Goal: Task Accomplishment & Management: Manage account settings

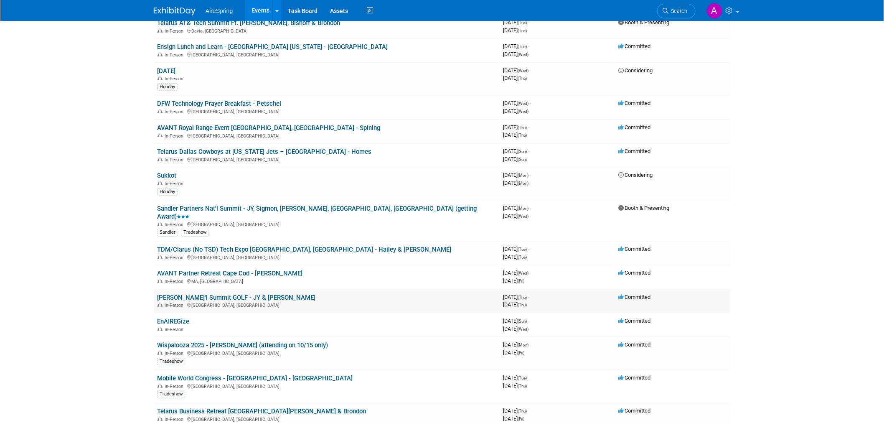
scroll to position [93, 0]
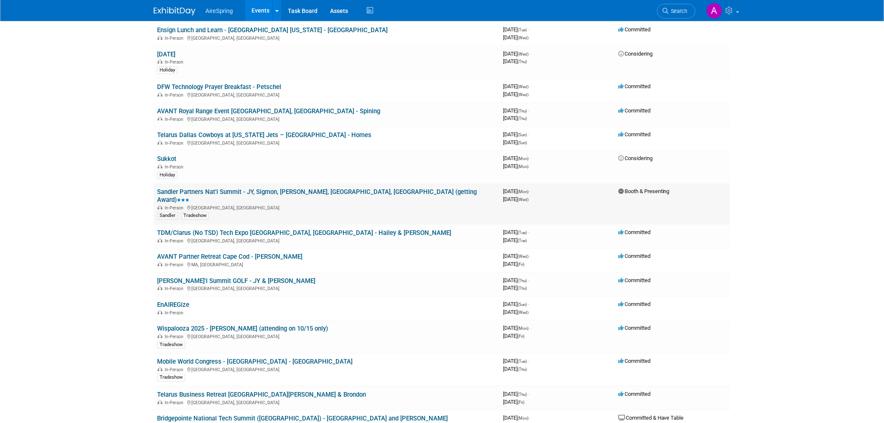
click at [211, 189] on link "Sandler Partners Nat'l Summit - JY, Sigmon, [PERSON_NAME], [GEOGRAPHIC_DATA], […" at bounding box center [317, 195] width 320 height 15
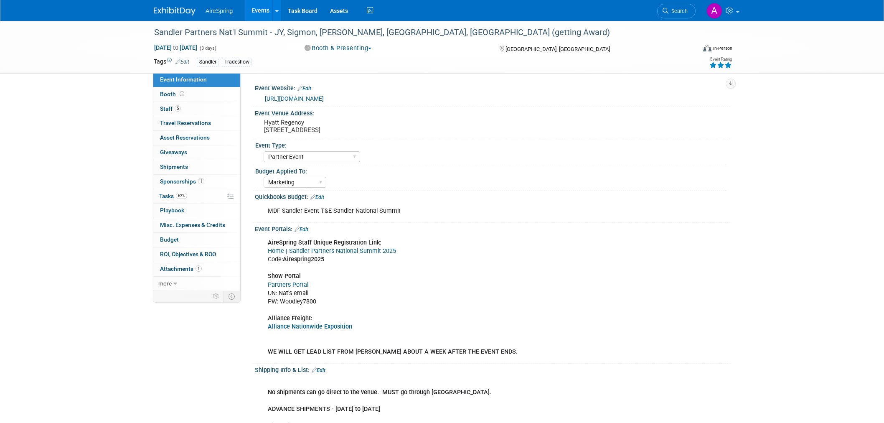
select select "Partner Event"
select select "Marketing"
drag, startPoint x: 275, startPoint y: 28, endPoint x: 392, endPoint y: 31, distance: 117.0
click at [392, 31] on div "Sandler Partners Nat'l Summit - JY, Sigmon, [PERSON_NAME], [GEOGRAPHIC_DATA], […" at bounding box center [417, 32] width 532 height 15
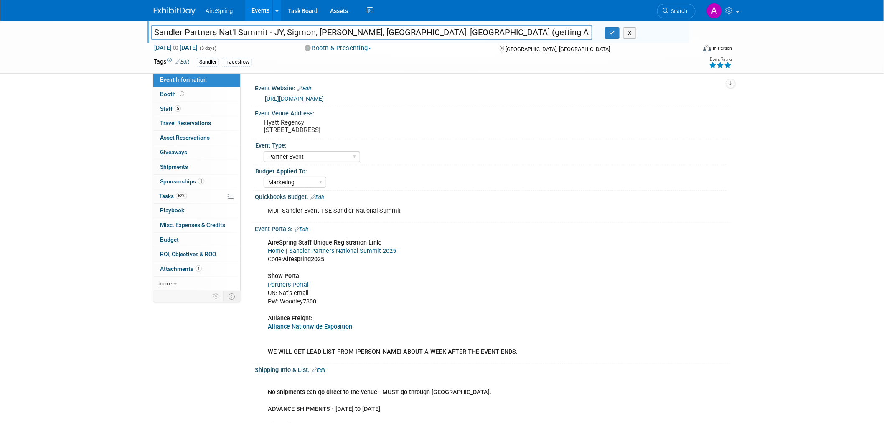
click at [286, 125] on pre "Hyatt Regency 21500 E Pacific Coast Hwy., Huntington Beach, CA 92648" at bounding box center [354, 126] width 180 height 15
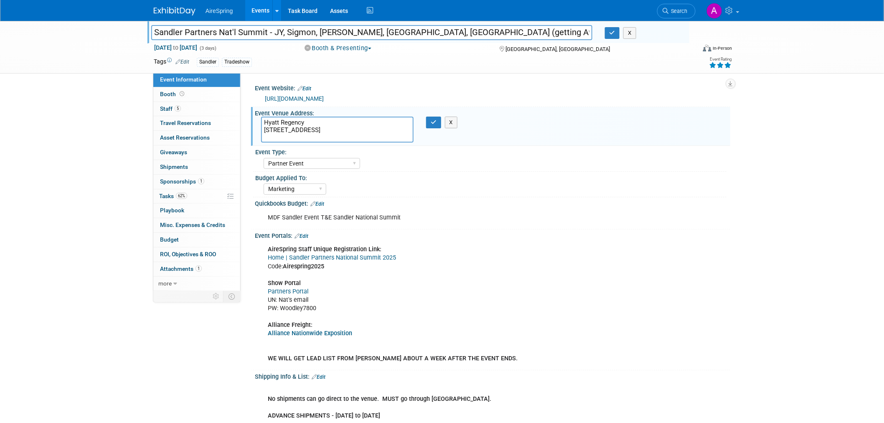
drag, startPoint x: 265, startPoint y: 120, endPoint x: 294, endPoint y: 136, distance: 32.5
click at [294, 136] on textarea "Hyatt Regency 21500 E Pacific Coast Hwy., Huntington Beach, CA 92648" at bounding box center [337, 130] width 152 height 26
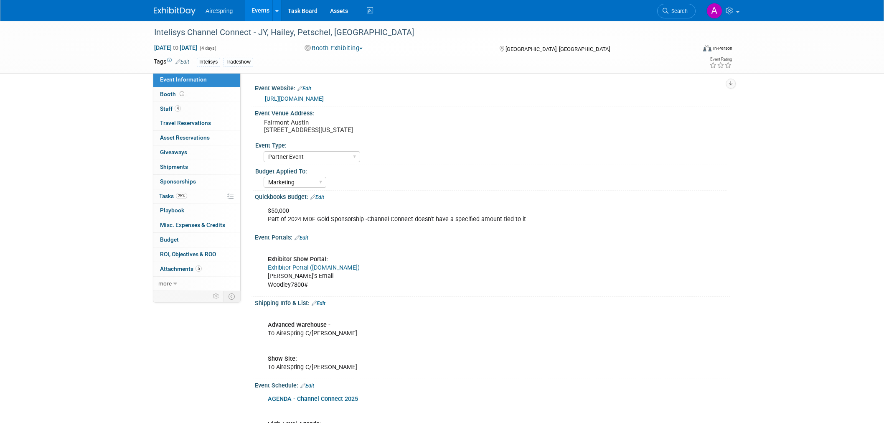
select select "Partner Event"
select select "Marketing"
